Goal: Navigation & Orientation: Find specific page/section

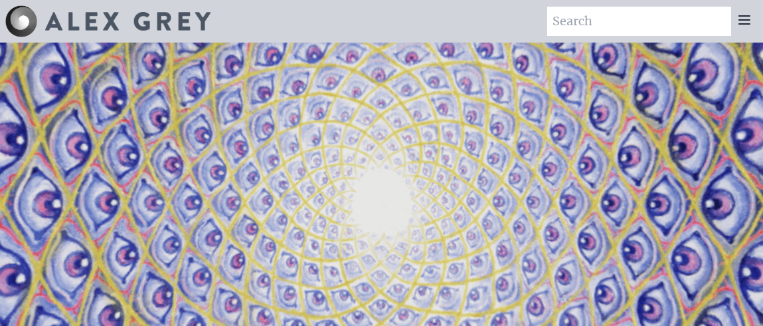
click at [104, 20] on img at bounding box center [127, 21] width 165 height 19
click at [749, 22] on icon at bounding box center [745, 20] width 16 height 16
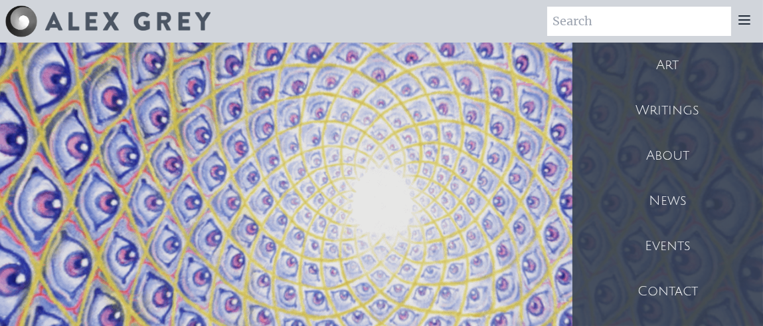
click at [679, 62] on div "Art" at bounding box center [668, 65] width 191 height 45
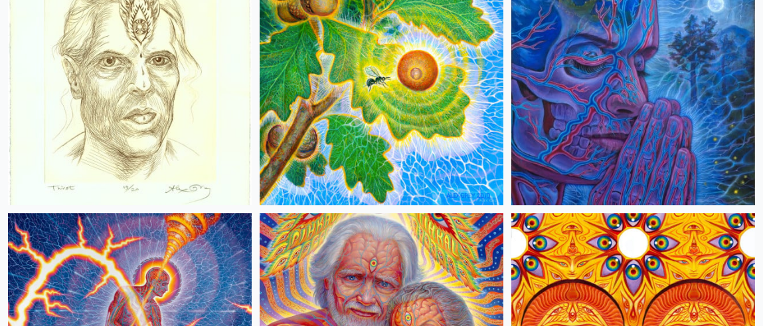
scroll to position [6178, 0]
